Goal: Task Accomplishment & Management: Complete application form

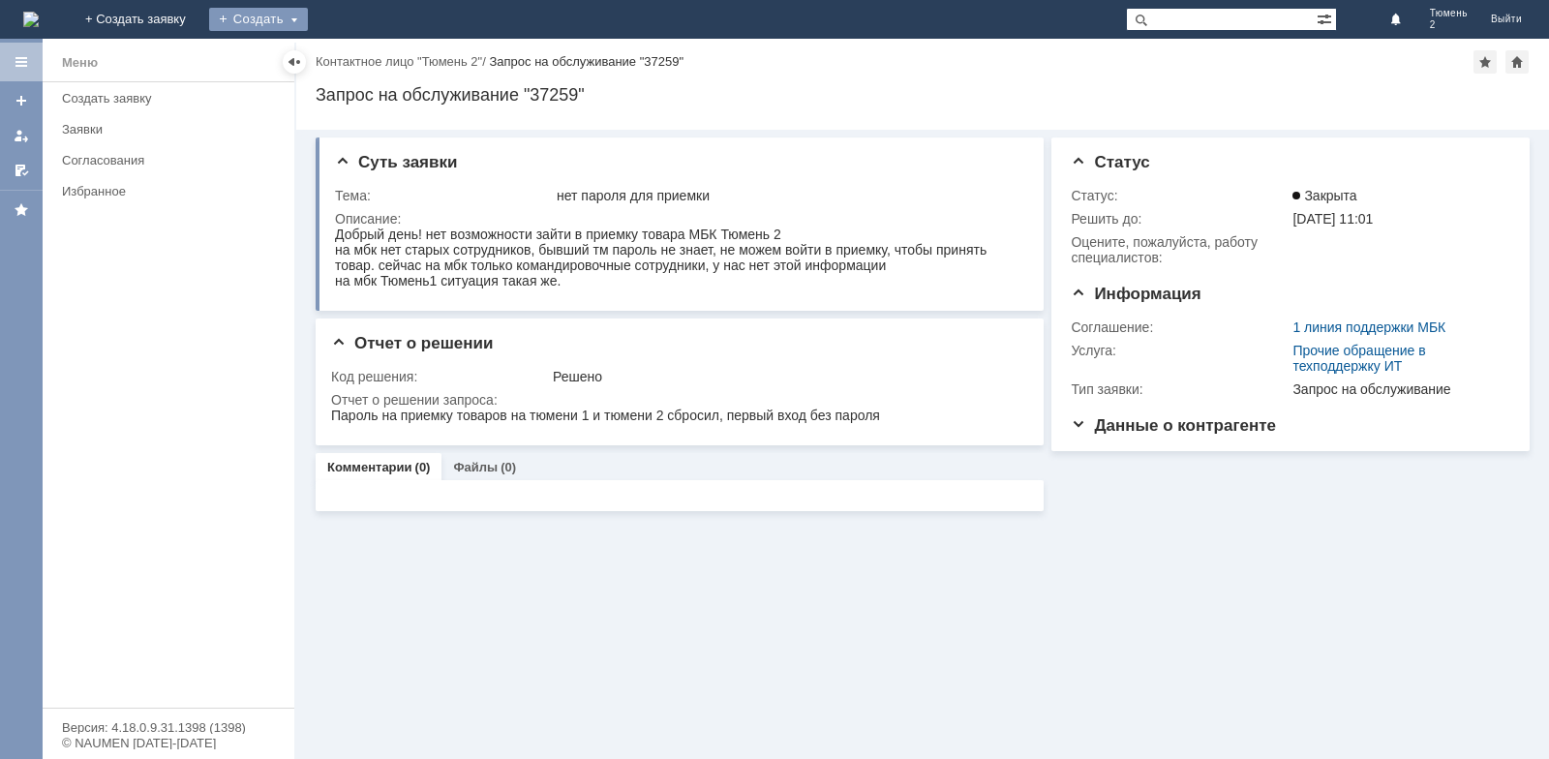
click at [308, 18] on div "Создать" at bounding box center [258, 19] width 99 height 23
click at [360, 58] on link "Заявка" at bounding box center [286, 57] width 147 height 23
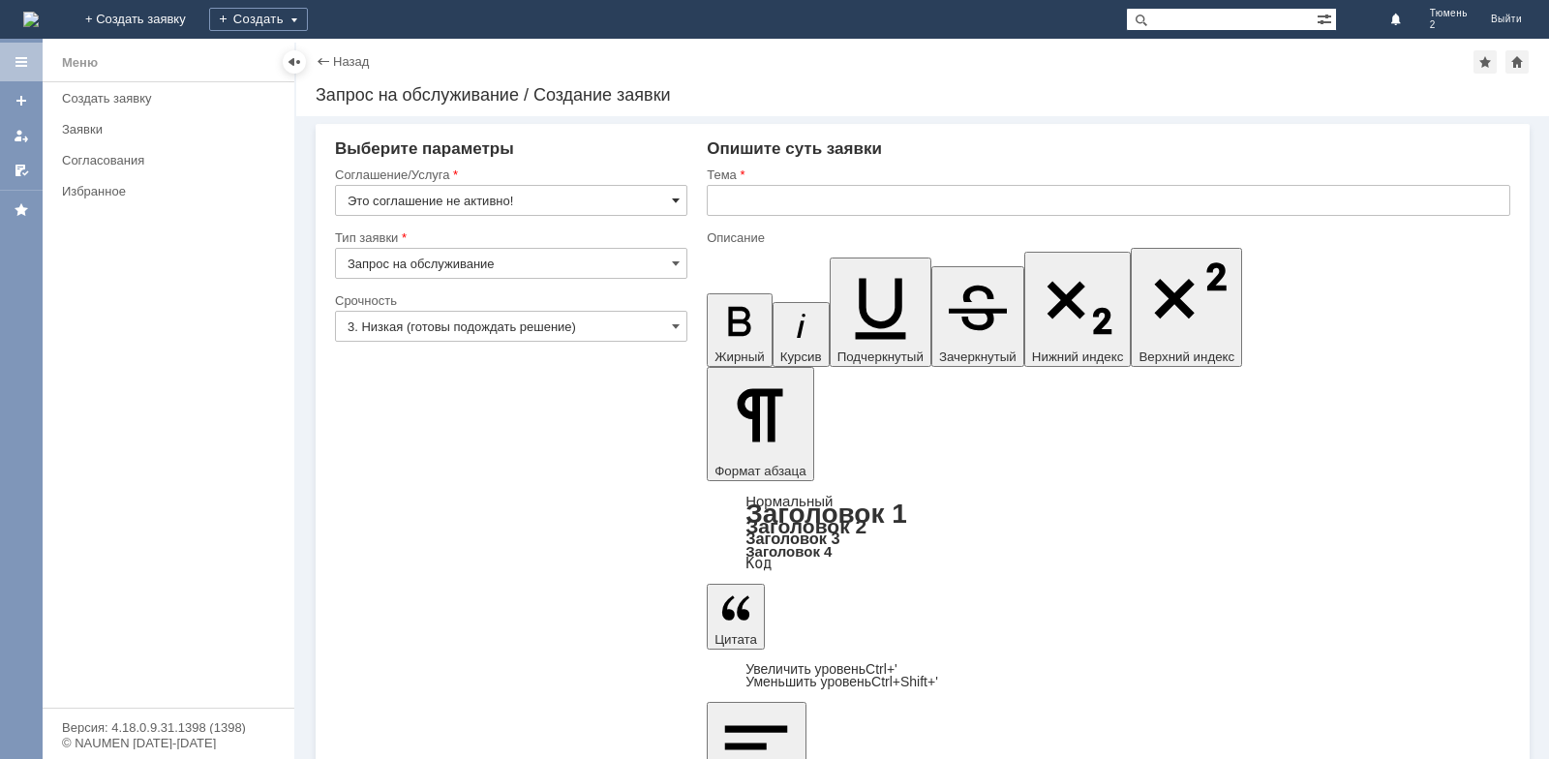
click at [677, 200] on span at bounding box center [676, 200] width 8 height 15
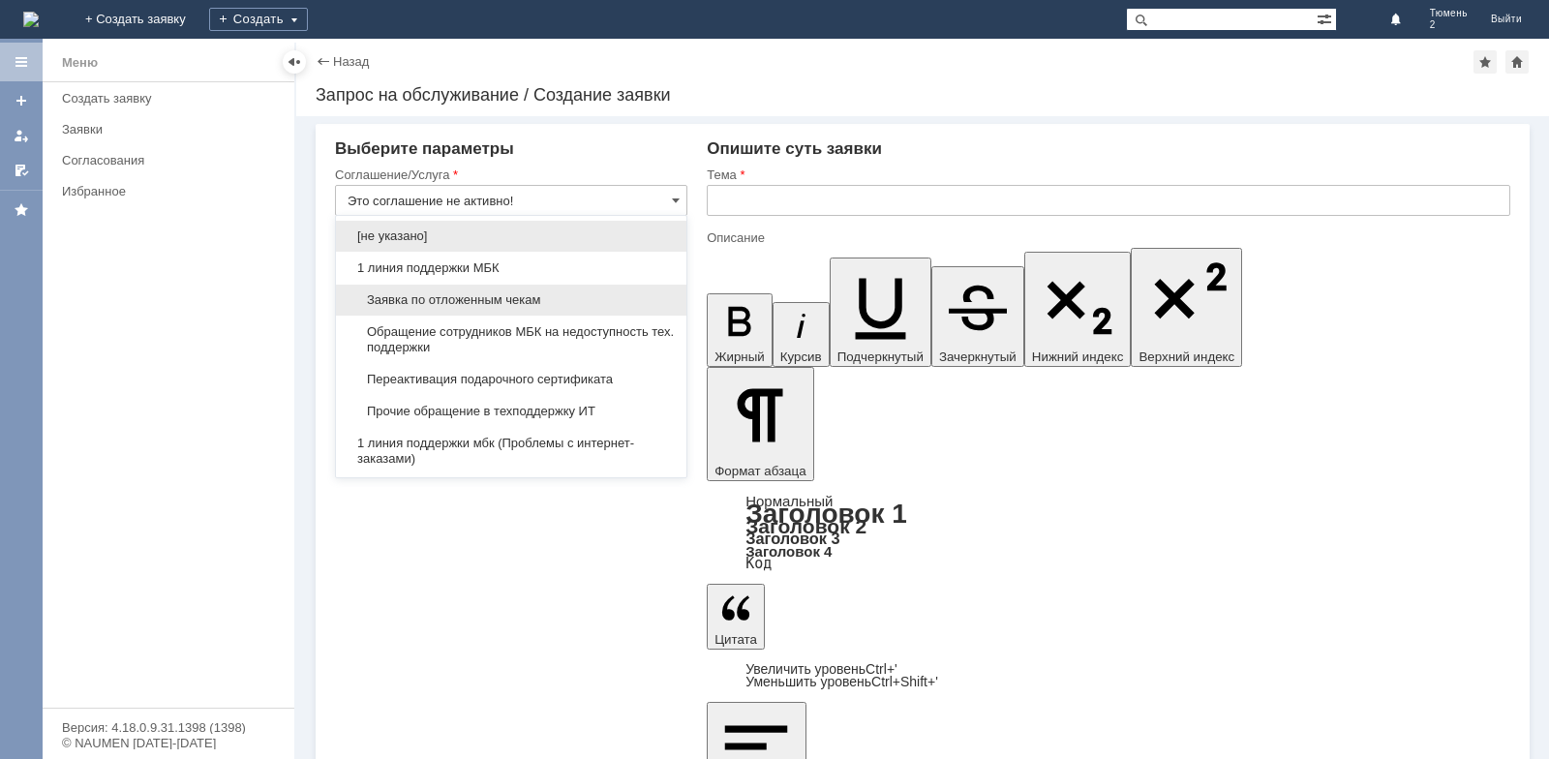
click at [576, 295] on span "Заявка по отложенным чекам" at bounding box center [511, 299] width 327 height 15
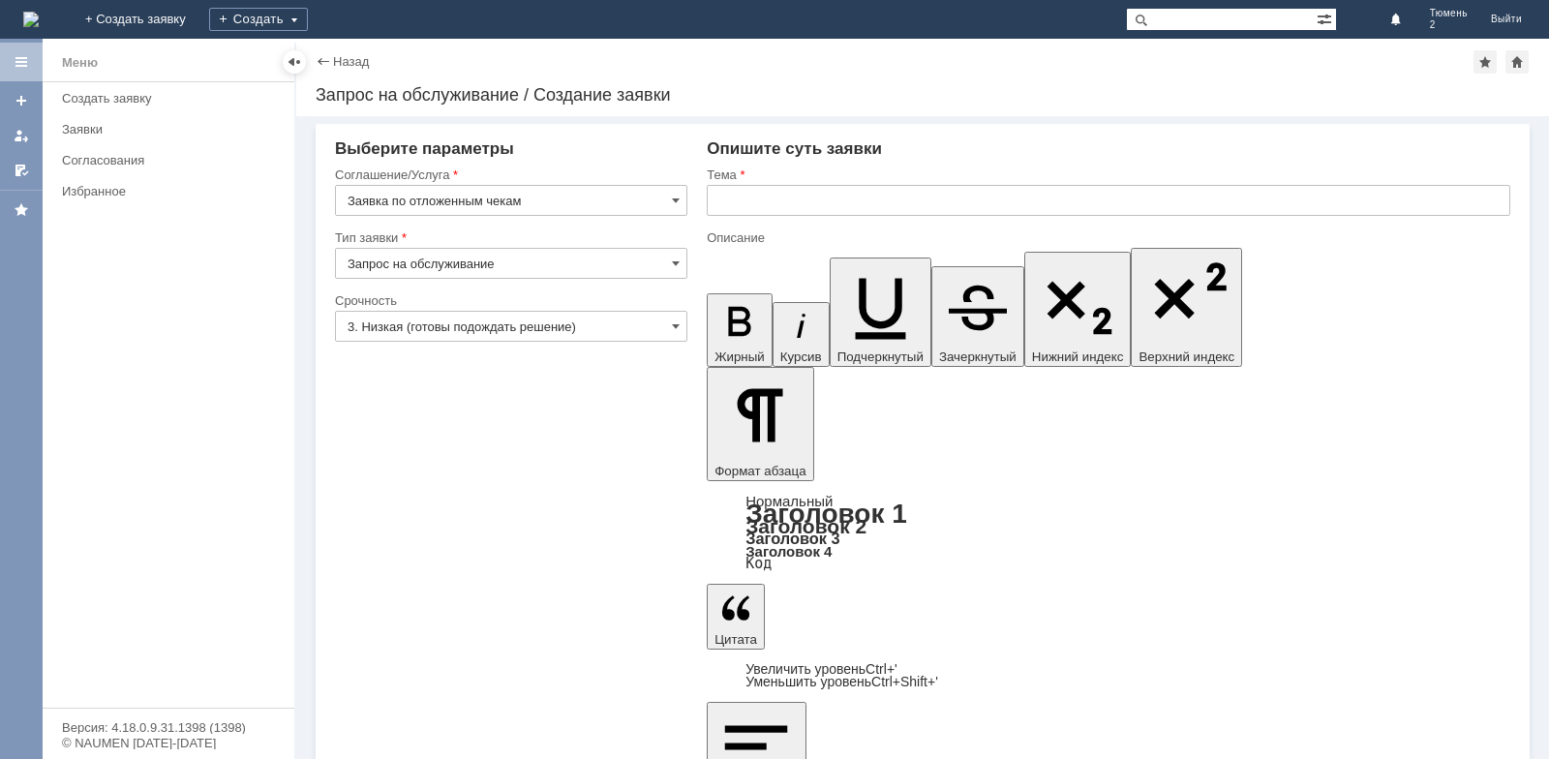
type input "Заявка по отложенным чекам"
click at [744, 210] on input "text" at bounding box center [1109, 200] width 804 height 31
type input "п"
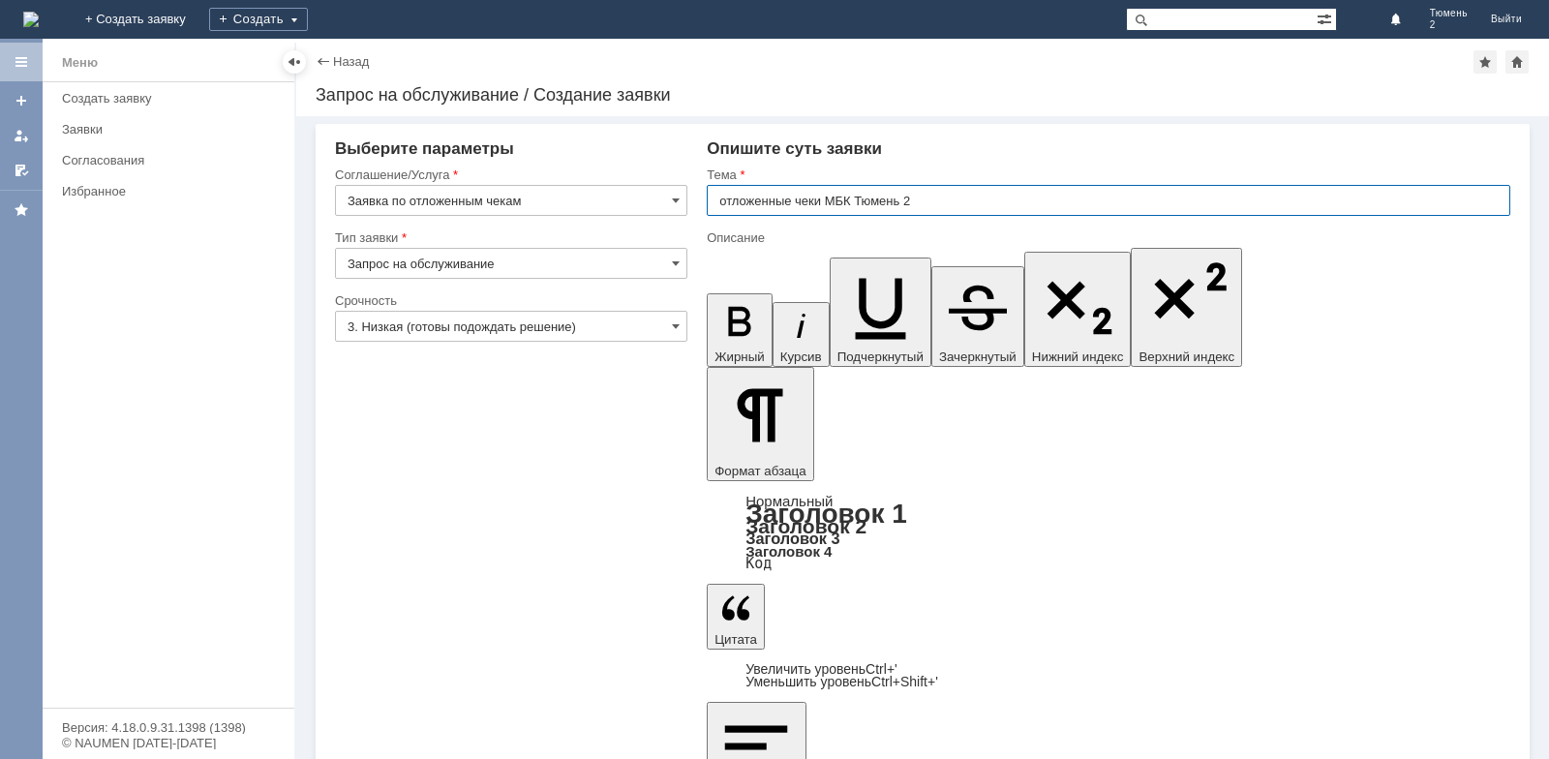
type input "отложенные чеки МБК Тюмень 2"
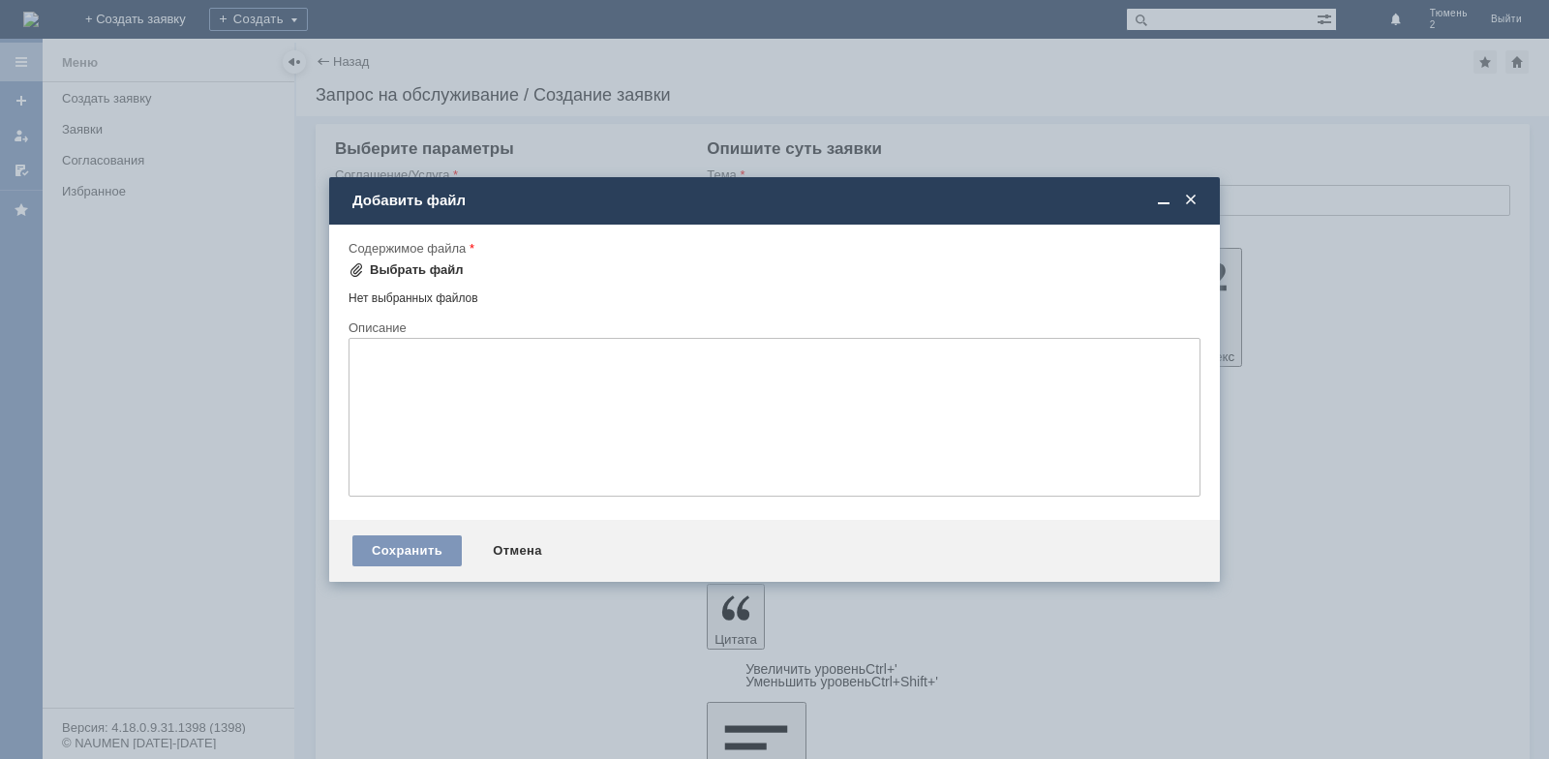
click at [390, 272] on div "Выбрать файл" at bounding box center [417, 269] width 94 height 15
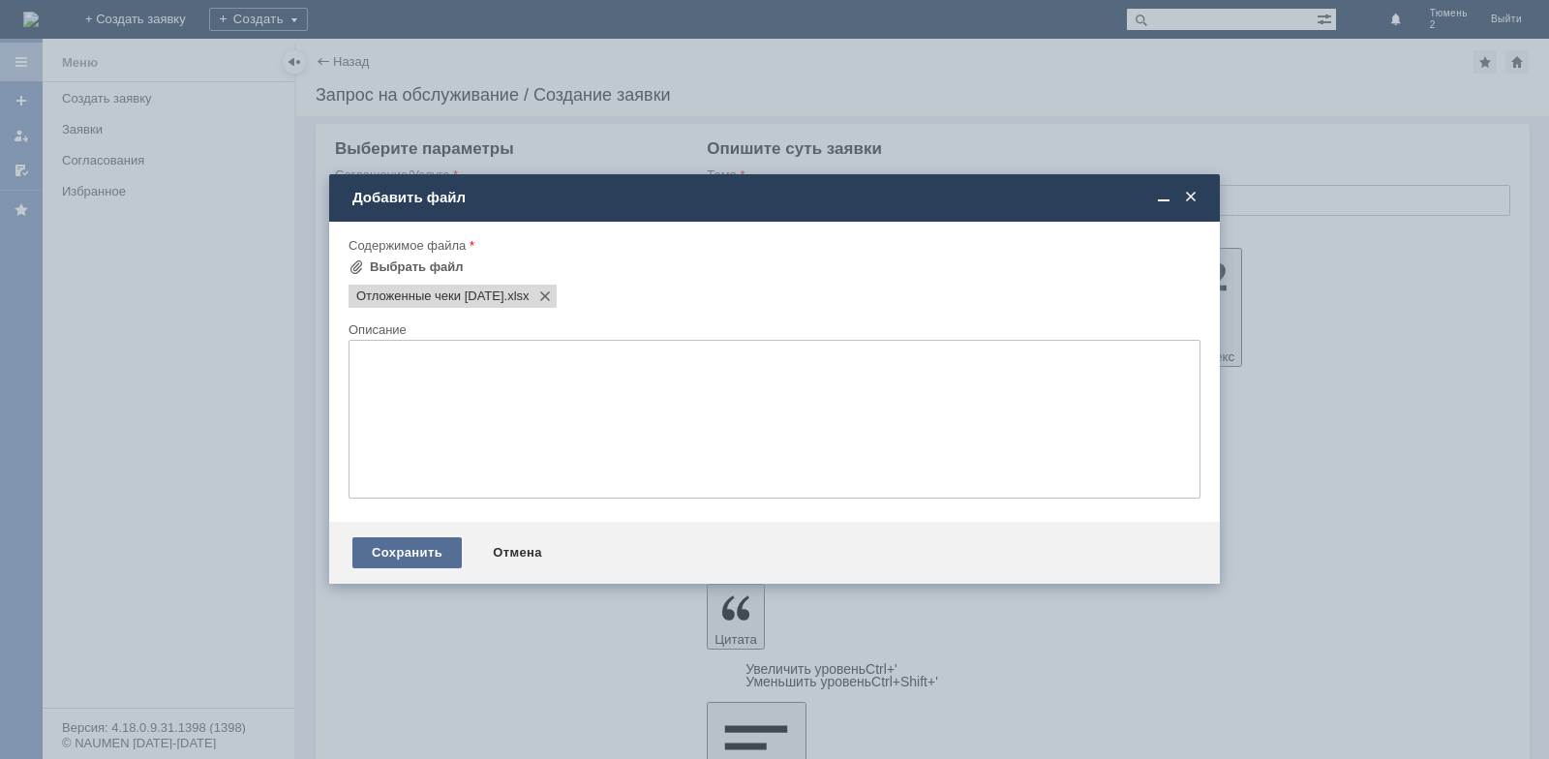
click at [423, 562] on div "Сохранить" at bounding box center [406, 552] width 109 height 31
